Goal: Task Accomplishment & Management: Use online tool/utility

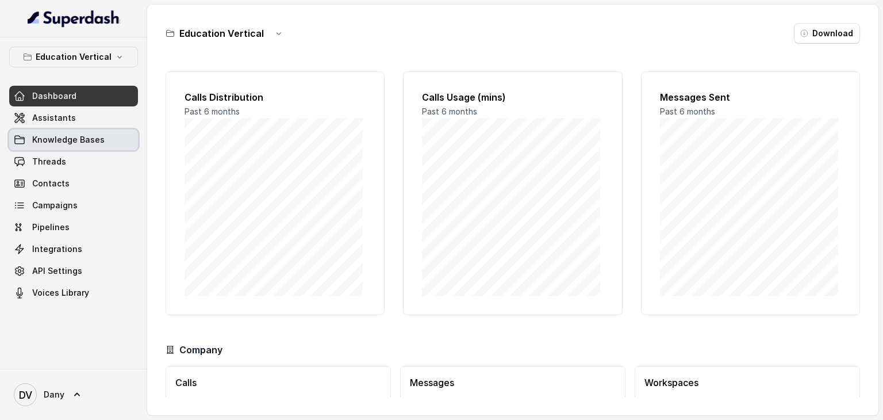
click at [59, 139] on span "Knowledge Bases" at bounding box center [68, 139] width 72 height 11
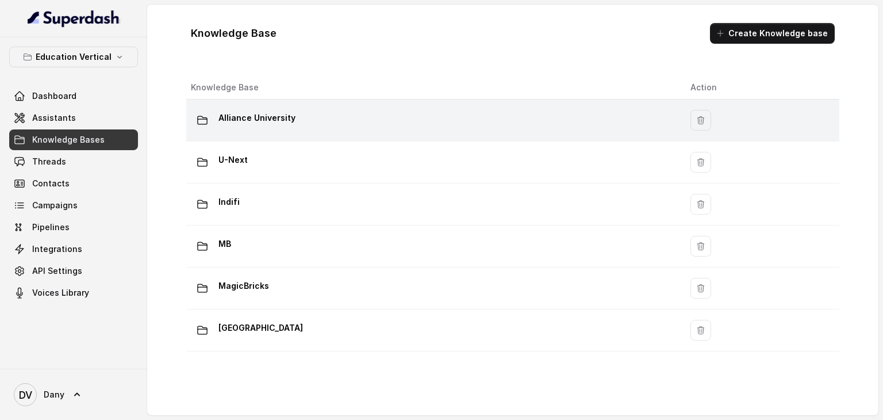
click at [274, 118] on p "Alliance University" at bounding box center [256, 118] width 77 height 18
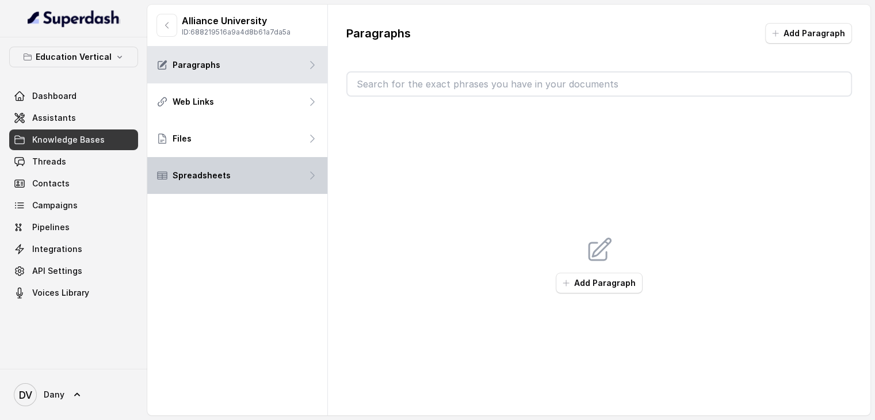
click at [200, 179] on p "Spreadsheets" at bounding box center [201, 175] width 58 height 11
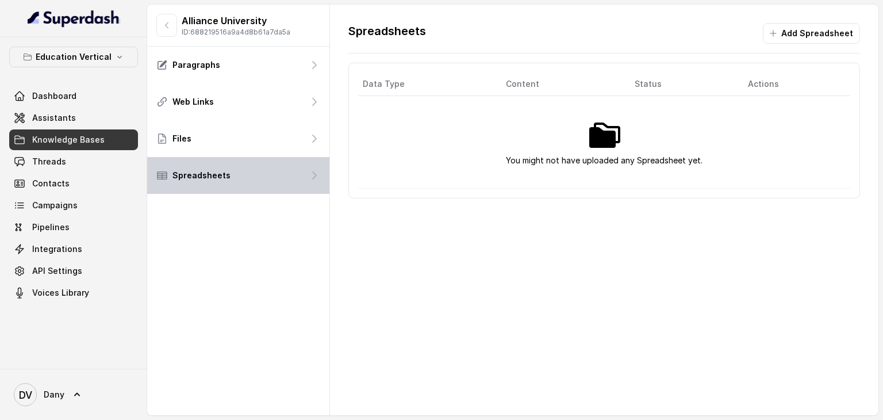
click at [252, 188] on div "Spreadsheets" at bounding box center [238, 175] width 182 height 37
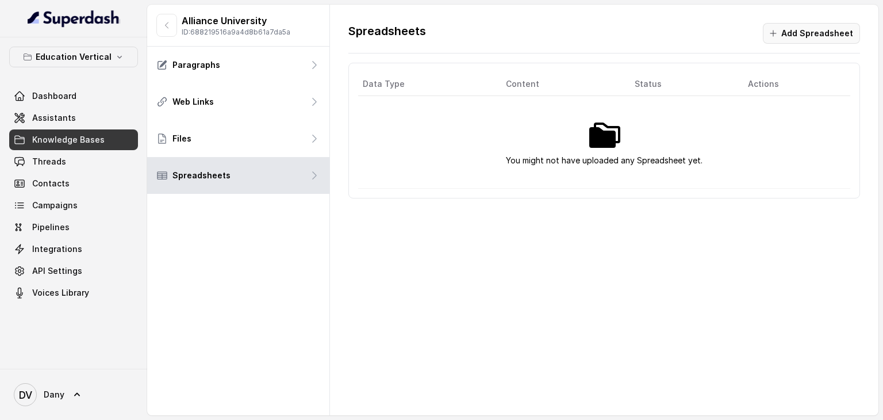
click at [808, 26] on button "Add Spreadsheet" at bounding box center [811, 33] width 97 height 21
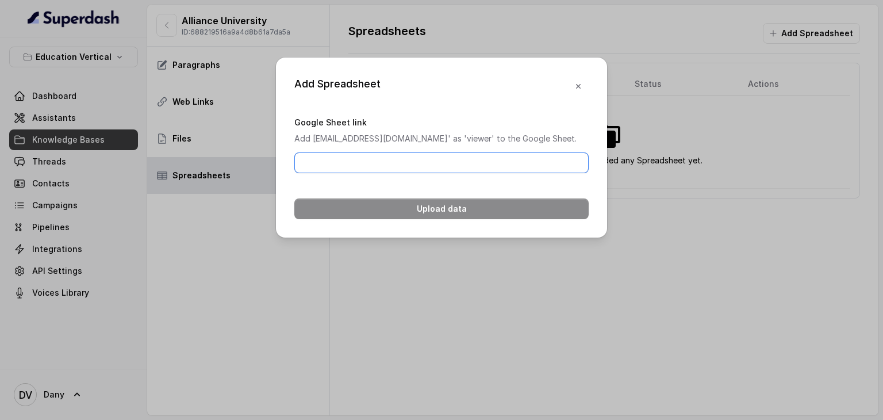
click at [508, 173] on input "Google Sheet link" at bounding box center [441, 162] width 294 height 21
click at [444, 141] on p "Add [EMAIL_ADDRESS][DOMAIN_NAME]' as 'viewer' to the Google Sheet." at bounding box center [441, 139] width 294 height 14
click at [337, 173] on input "Google Sheet link" at bounding box center [441, 162] width 294 height 21
click at [580, 83] on icon "button" at bounding box center [578, 86] width 9 height 9
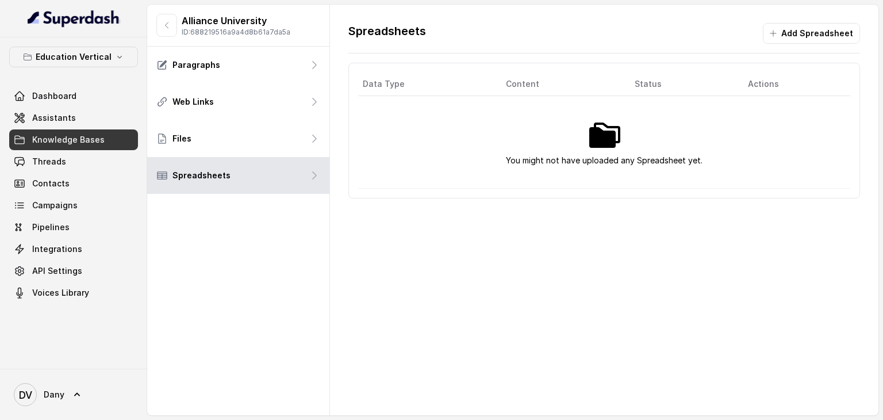
click at [55, 138] on span "Knowledge Bases" at bounding box center [68, 139] width 72 height 11
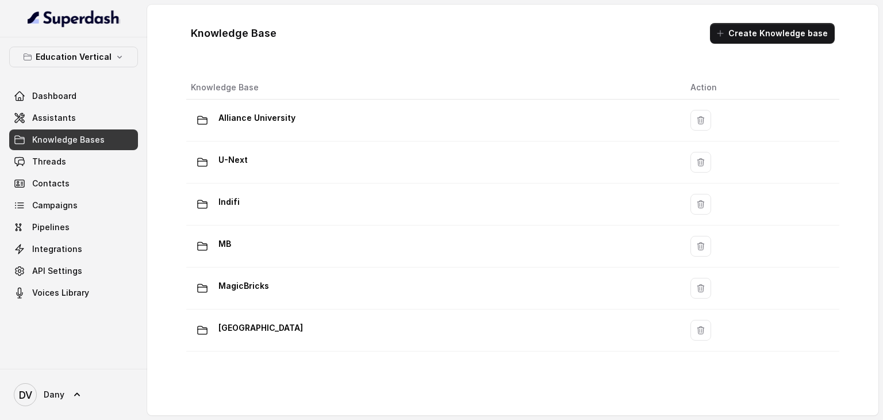
click at [550, 31] on div "Knowledge Base Create Knowledge base" at bounding box center [513, 33] width 662 height 39
